Goal: Transaction & Acquisition: Register for event/course

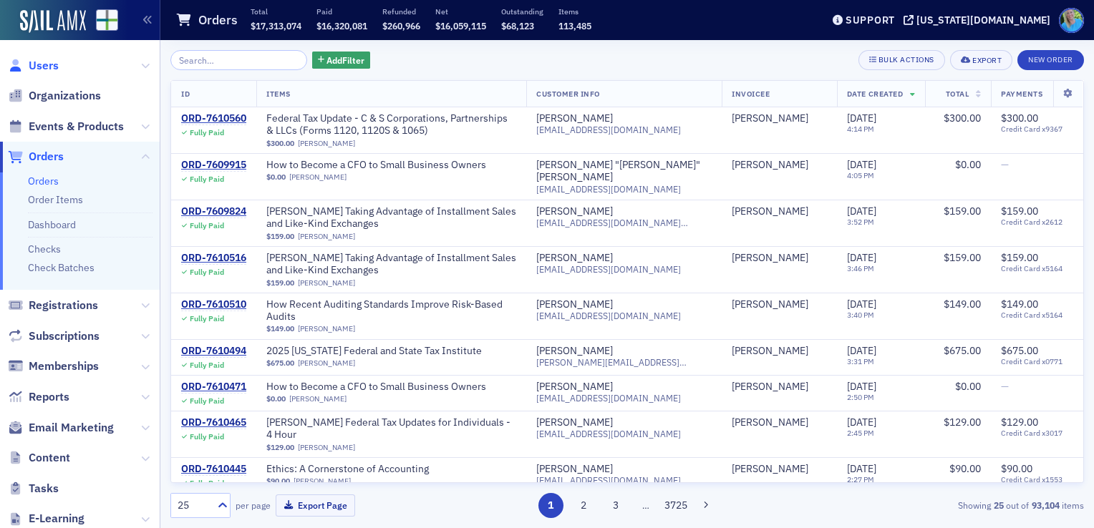
click at [45, 68] on span "Users" at bounding box center [44, 66] width 30 height 16
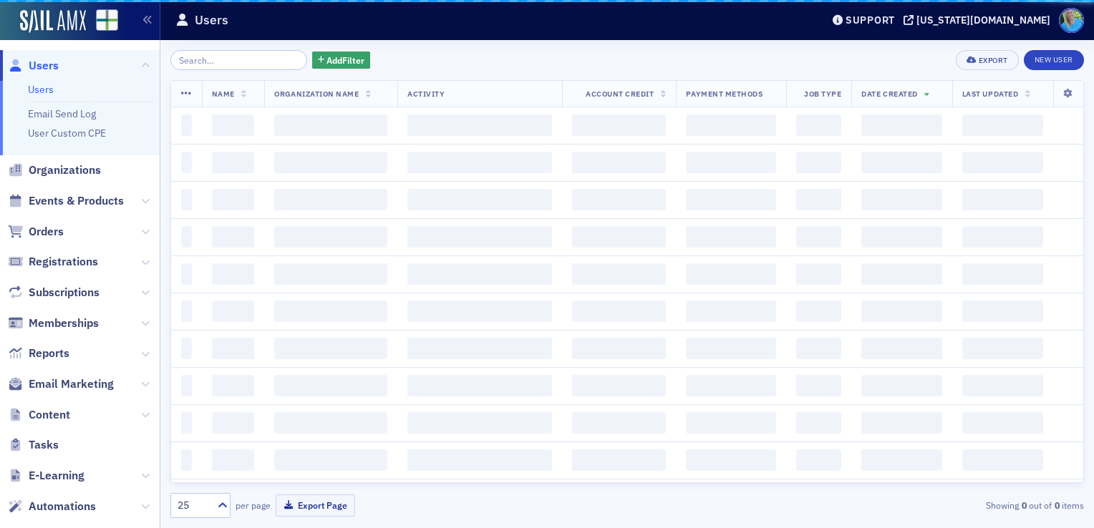
click at [185, 59] on input "search" at bounding box center [238, 60] width 137 height 20
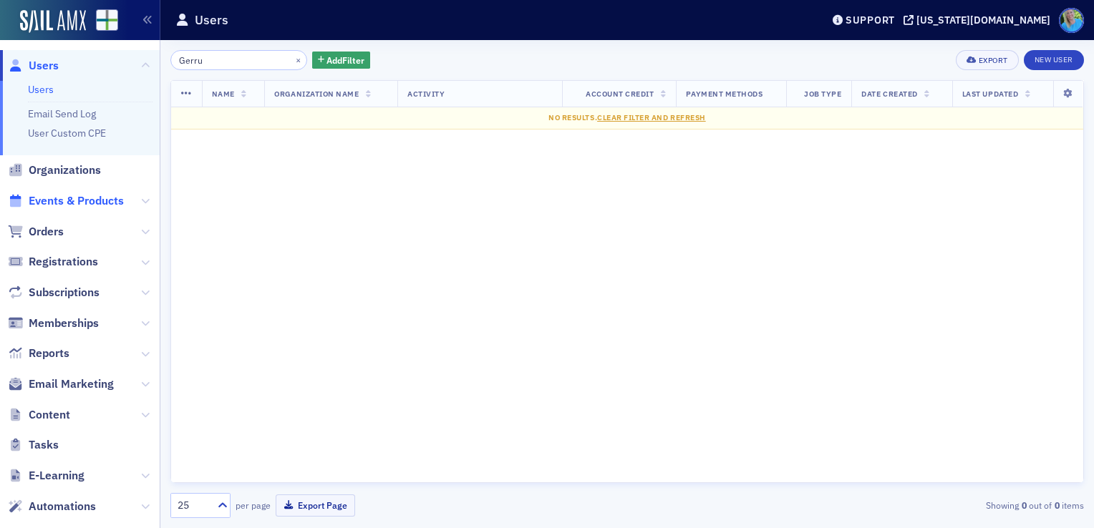
type input "Gerru"
click at [76, 201] on span "Events & Products" at bounding box center [76, 201] width 95 height 16
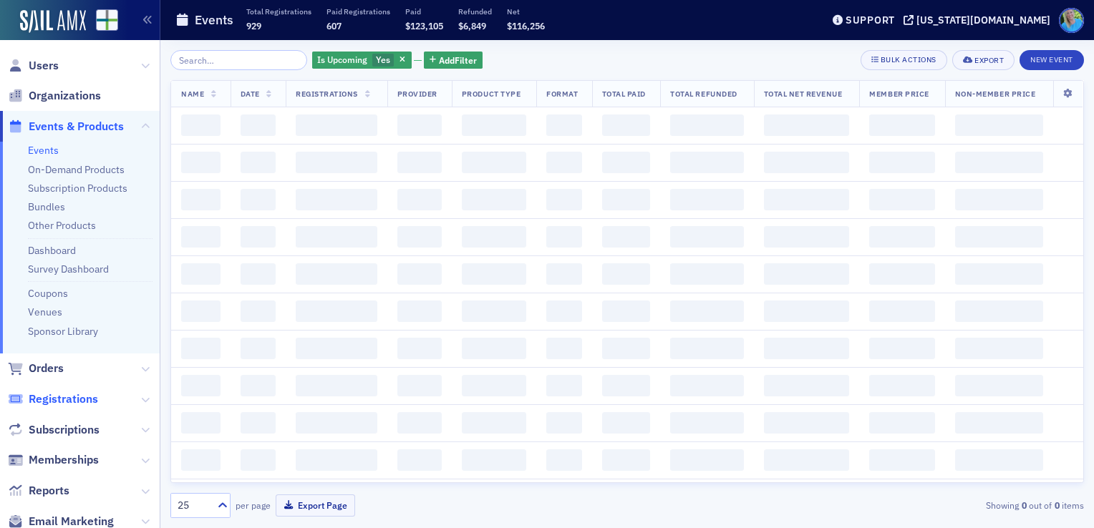
click at [74, 402] on span "Registrations" at bounding box center [63, 400] width 69 height 16
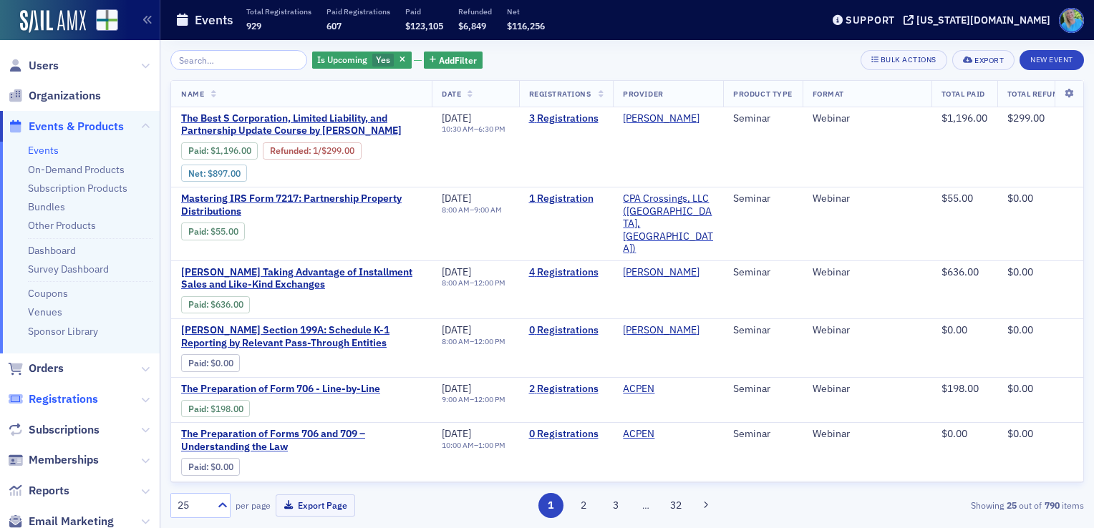
click at [74, 402] on span "Registrations" at bounding box center [63, 400] width 69 height 16
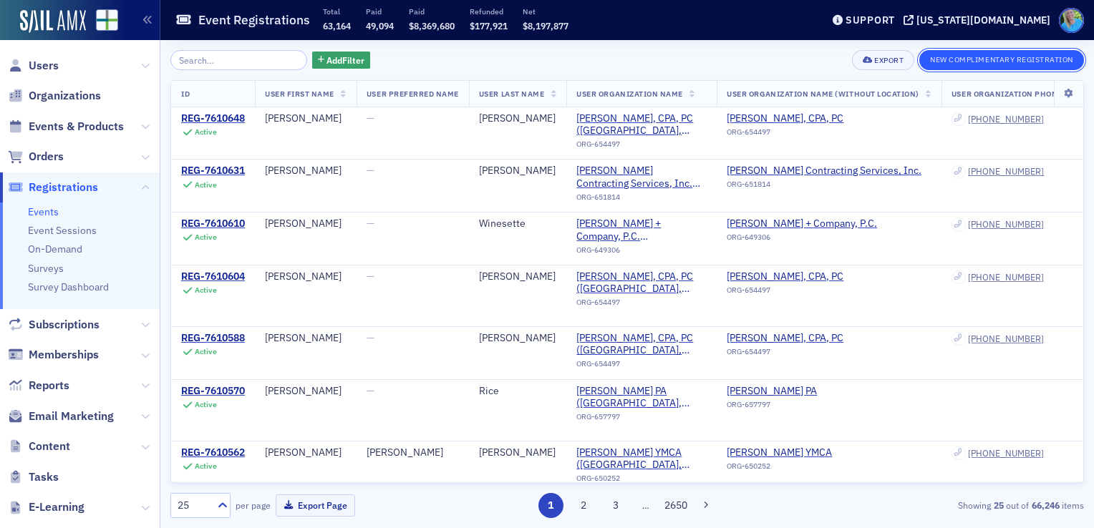
click at [953, 66] on button "New Complimentary Registration" at bounding box center [1001, 60] width 165 height 20
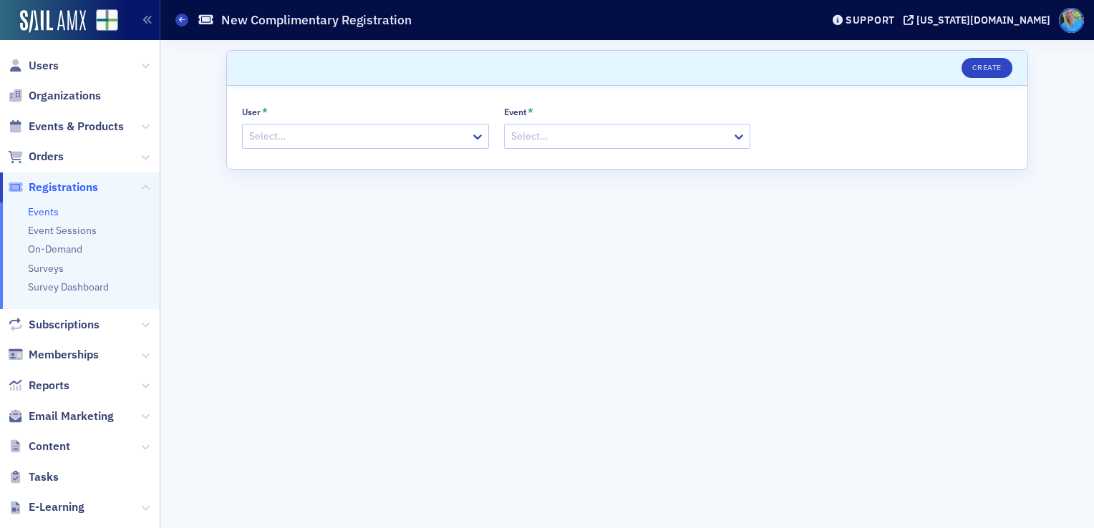
click at [398, 137] on div at bounding box center [358, 136] width 221 height 18
type input "[PERSON_NAME]"
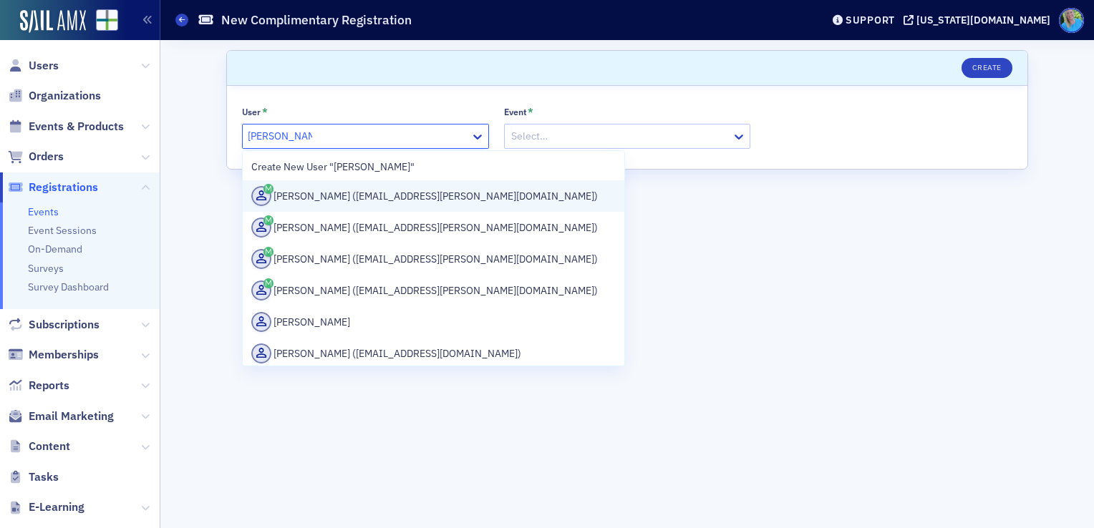
click at [392, 196] on div "[PERSON_NAME] ([EMAIL_ADDRESS][PERSON_NAME][DOMAIN_NAME])" at bounding box center [433, 196] width 364 height 20
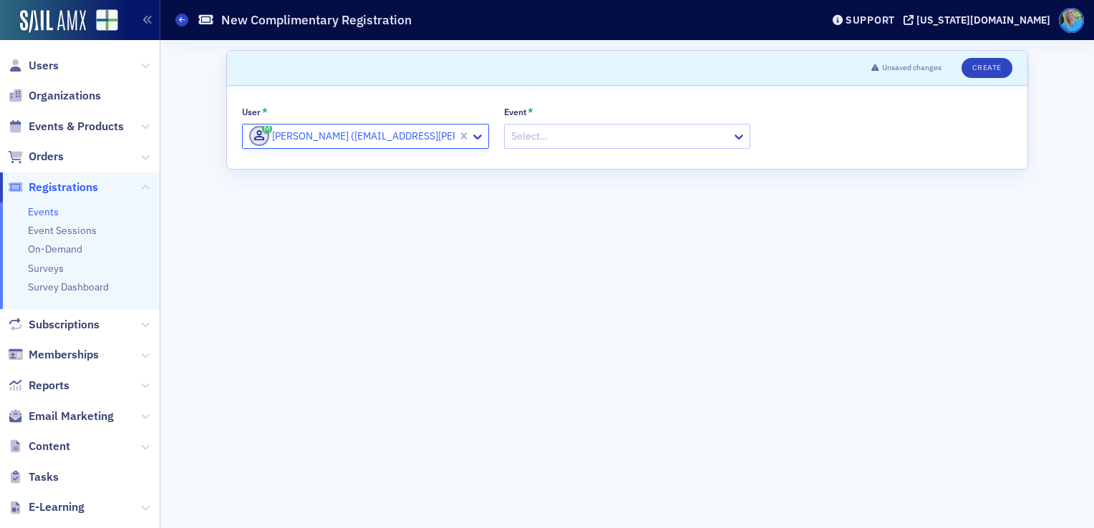
click at [541, 143] on div at bounding box center [620, 136] width 221 height 18
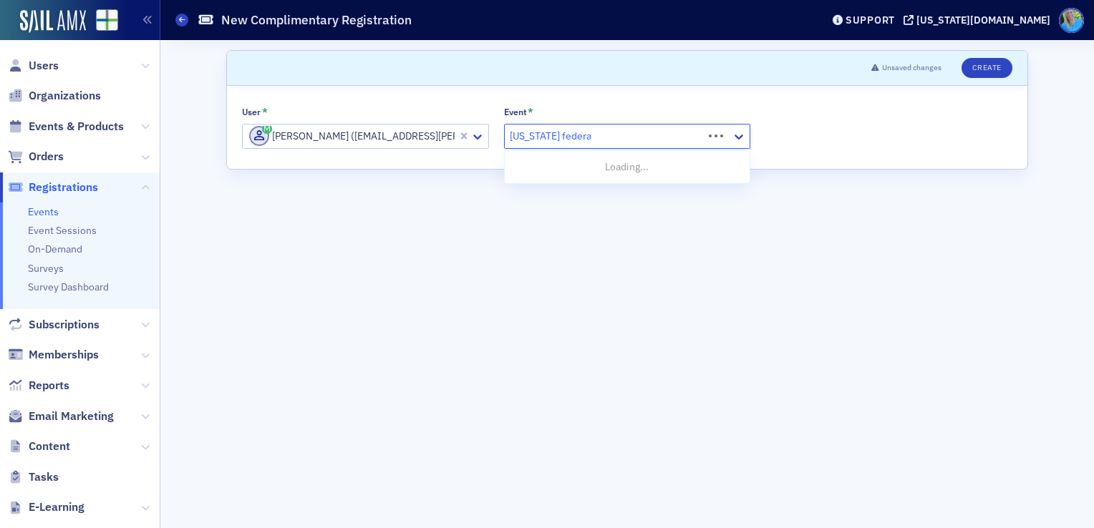
type input "[US_STATE] federal and"
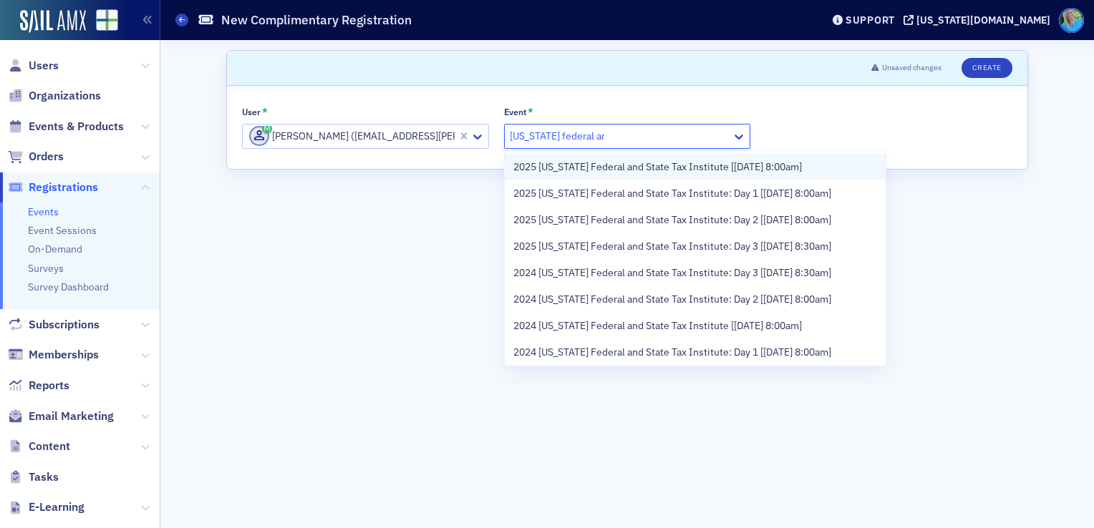
click at [553, 163] on span "2025 [US_STATE] Federal and State Tax Institute [[DATE] 8:00am]" at bounding box center [657, 167] width 289 height 15
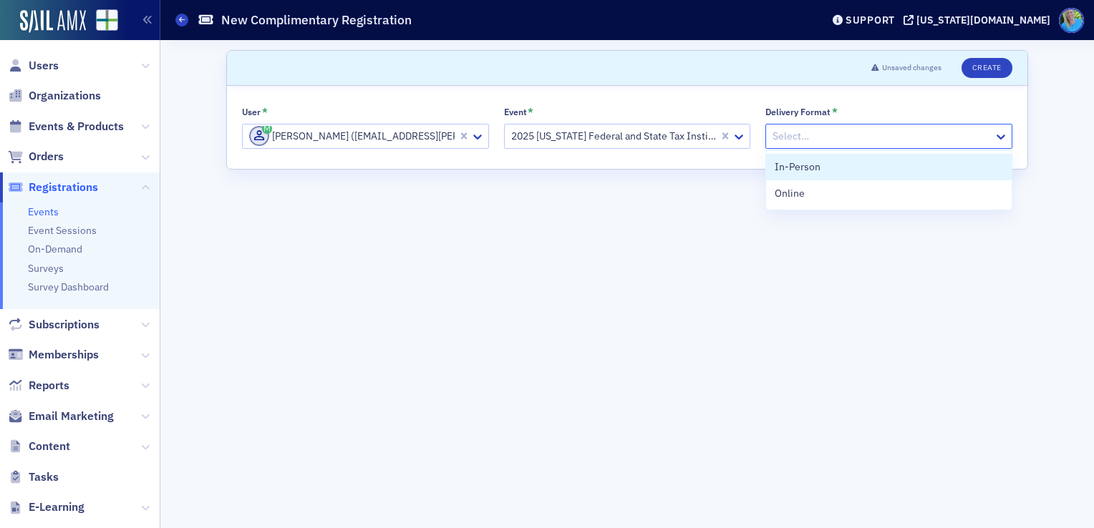
click at [790, 137] on div at bounding box center [881, 136] width 221 height 18
click at [795, 165] on span "In-Person" at bounding box center [798, 167] width 46 height 15
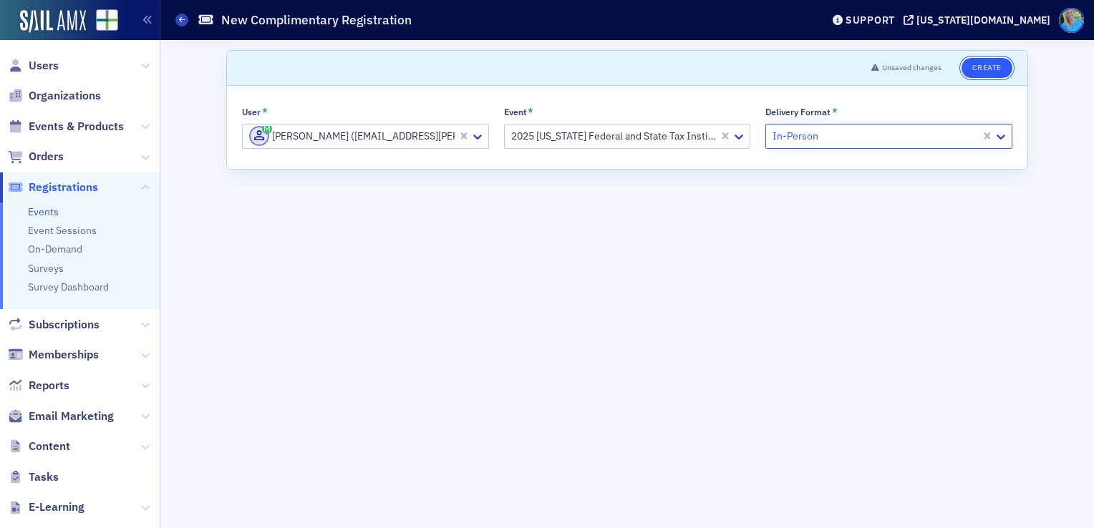
click at [972, 70] on button "Create" at bounding box center [987, 68] width 51 height 20
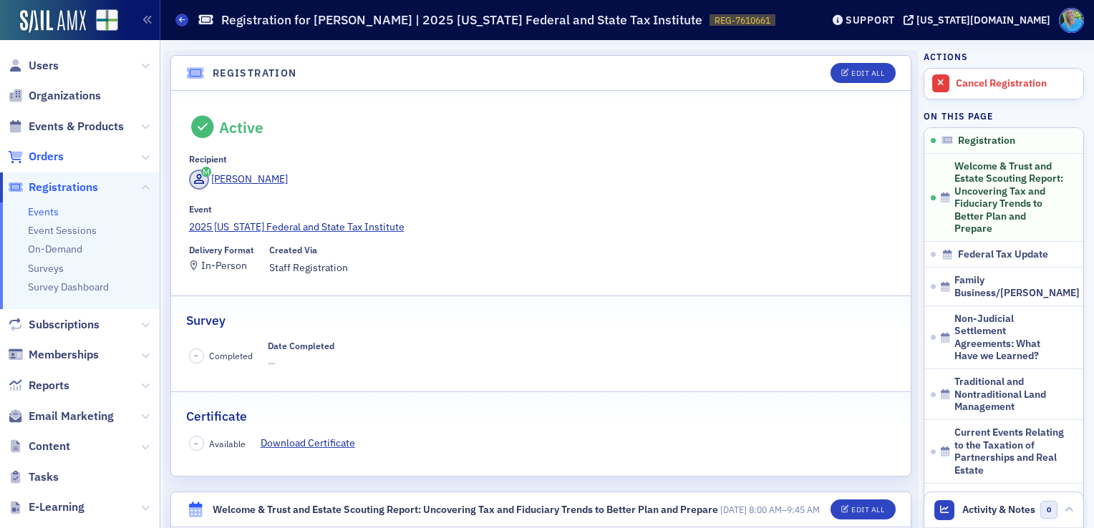
click at [39, 161] on span "Orders" at bounding box center [46, 157] width 35 height 16
